Goal: Navigation & Orientation: Find specific page/section

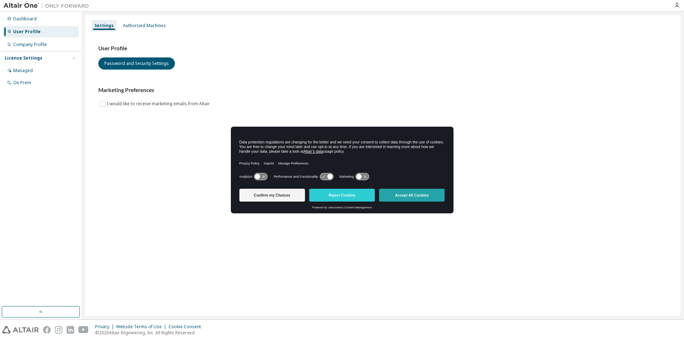
click at [417, 191] on button "Accept All Cookies" at bounding box center [412, 195] width 66 height 13
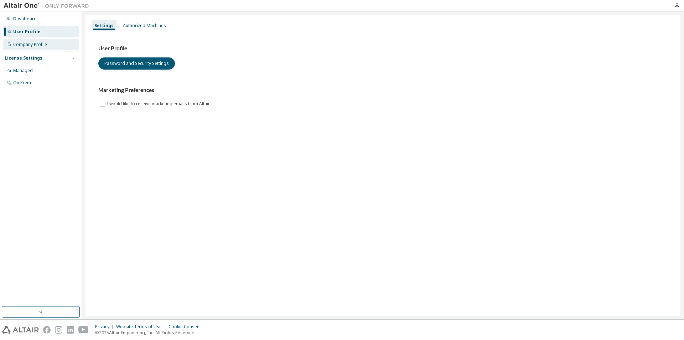
click at [27, 44] on div "Company Profile" at bounding box center [30, 45] width 34 height 6
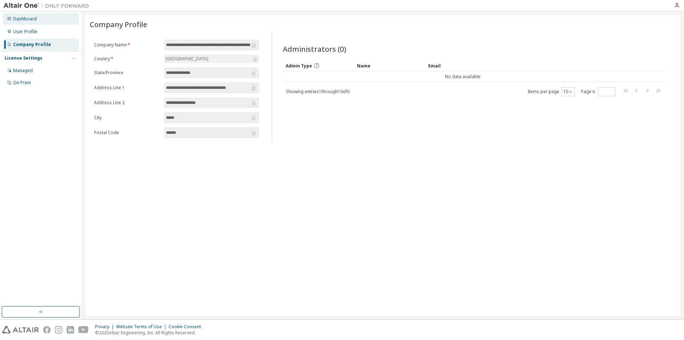
click at [28, 14] on div "Dashboard" at bounding box center [41, 18] width 76 height 11
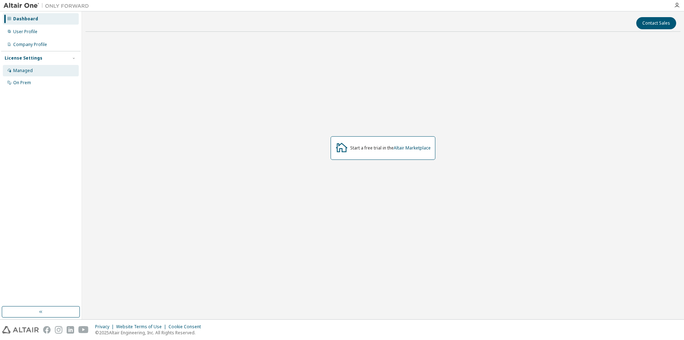
click at [23, 70] on div "Managed" at bounding box center [23, 71] width 20 height 6
